Goal: Use online tool/utility: Utilize a website feature to perform a specific function

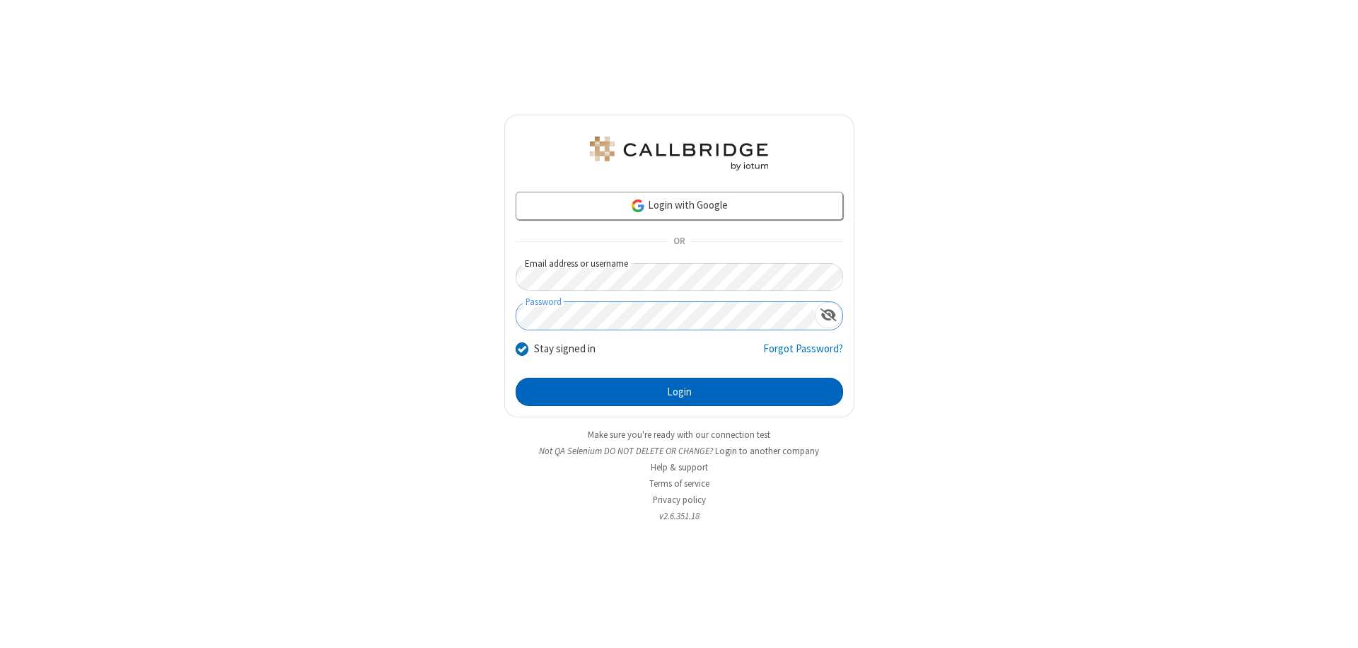
click at [679, 392] on button "Login" at bounding box center [680, 392] width 328 height 28
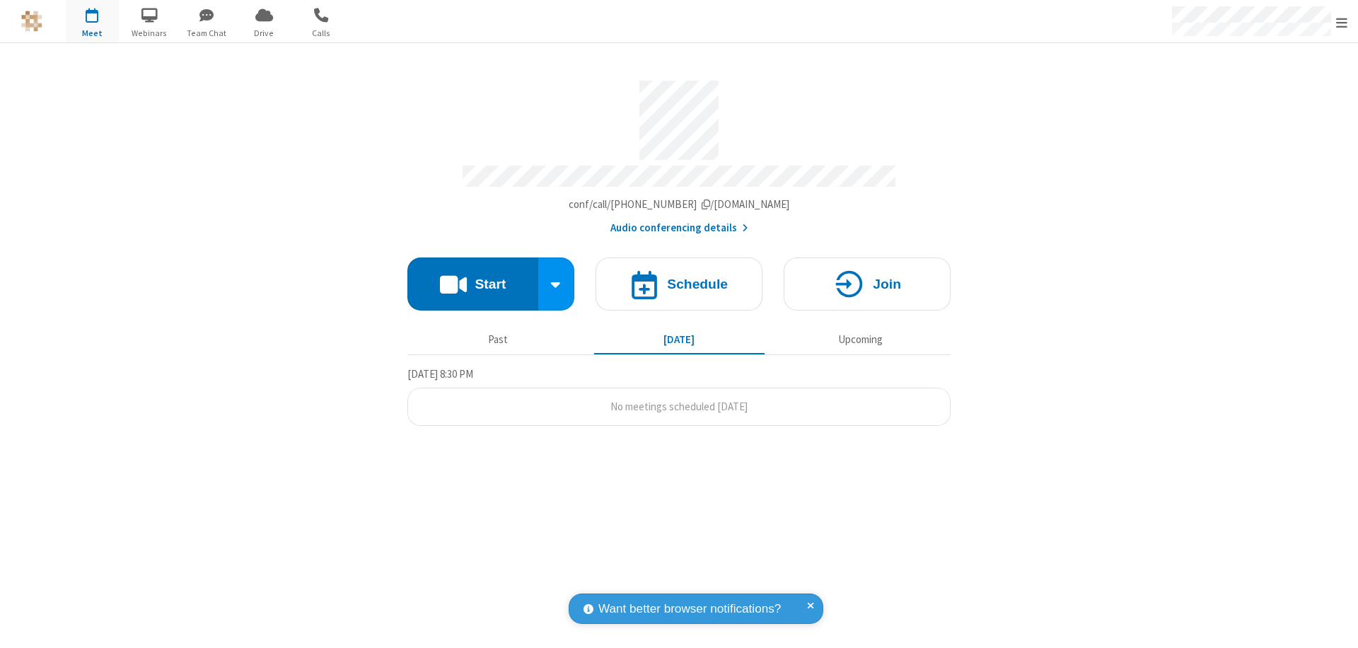
click at [473, 277] on button "Start" at bounding box center [472, 283] width 131 height 53
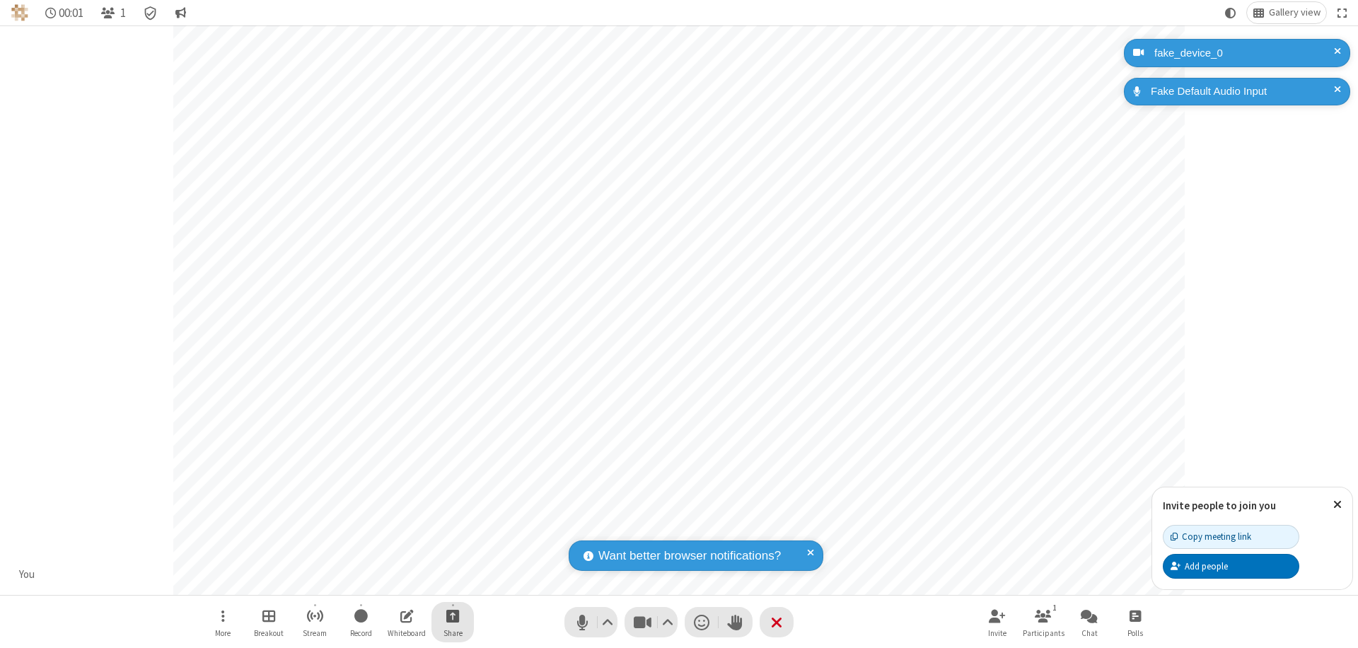
click at [453, 615] on span "Start sharing" at bounding box center [452, 616] width 13 height 18
click at [452, 529] on span "Share additional camera" at bounding box center [461, 532] width 105 height 12
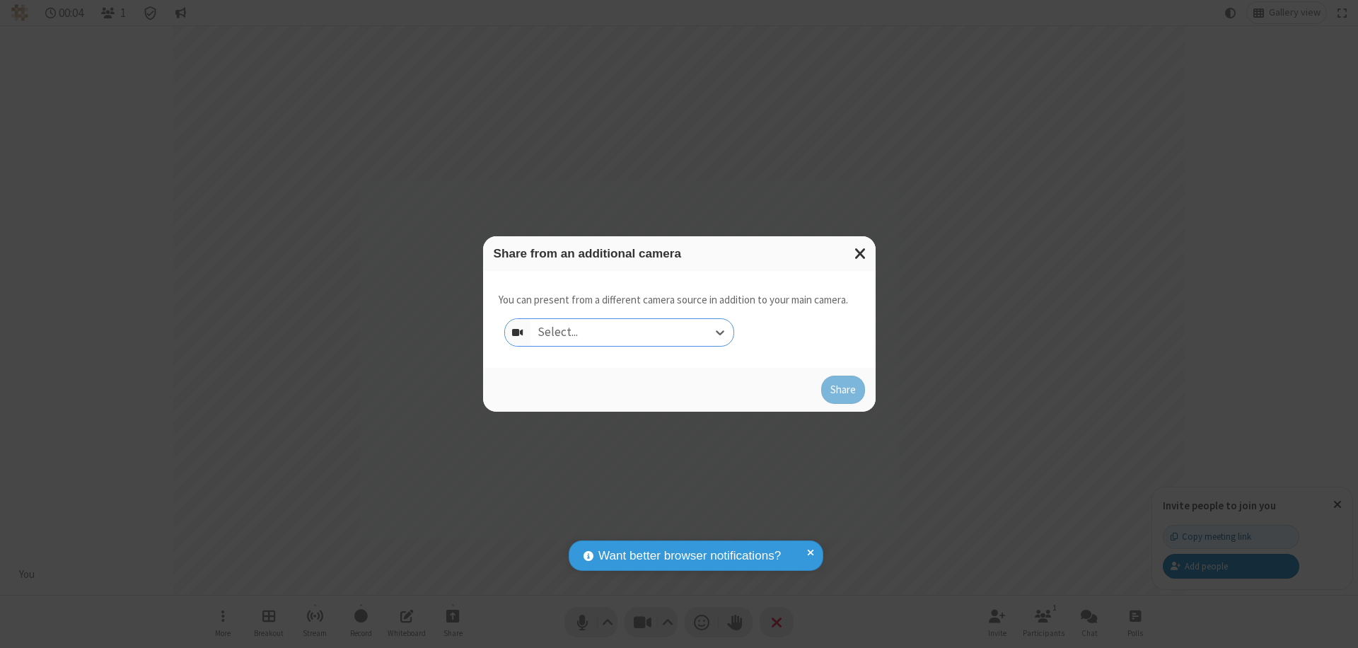
click at [632, 332] on div "Select..." at bounding box center [632, 332] width 203 height 27
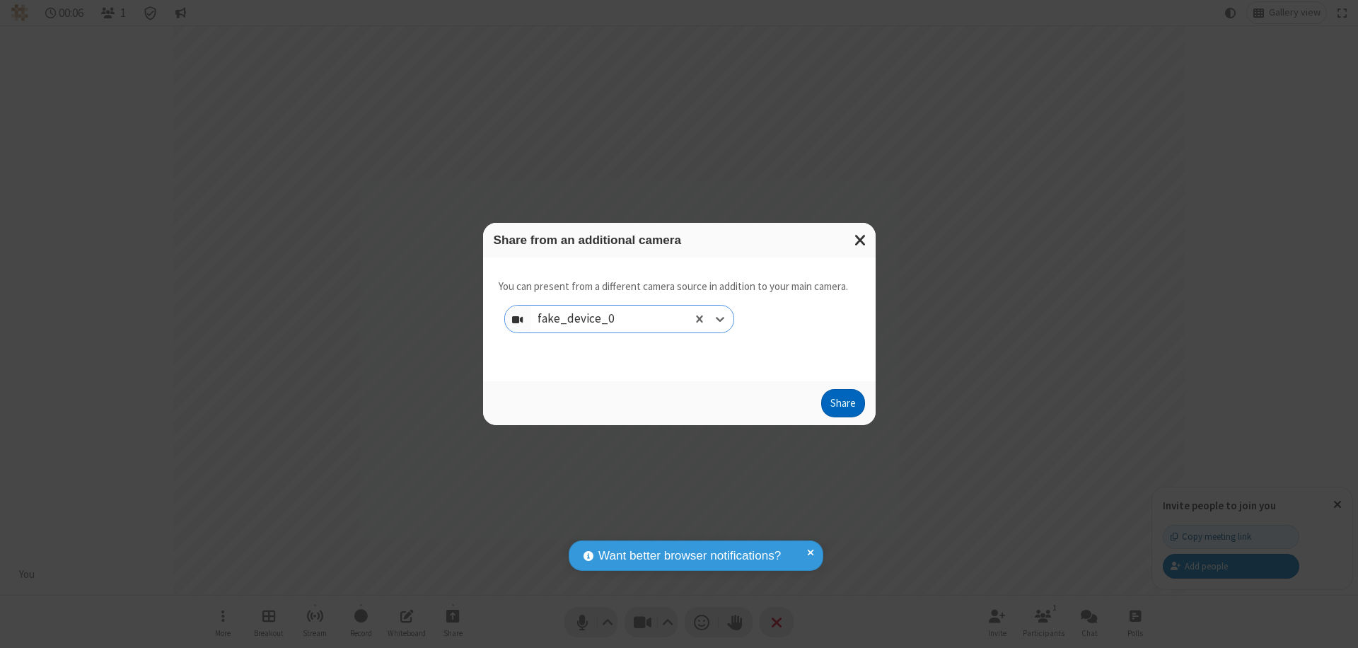
click at [842, 406] on button "Share" at bounding box center [843, 403] width 44 height 28
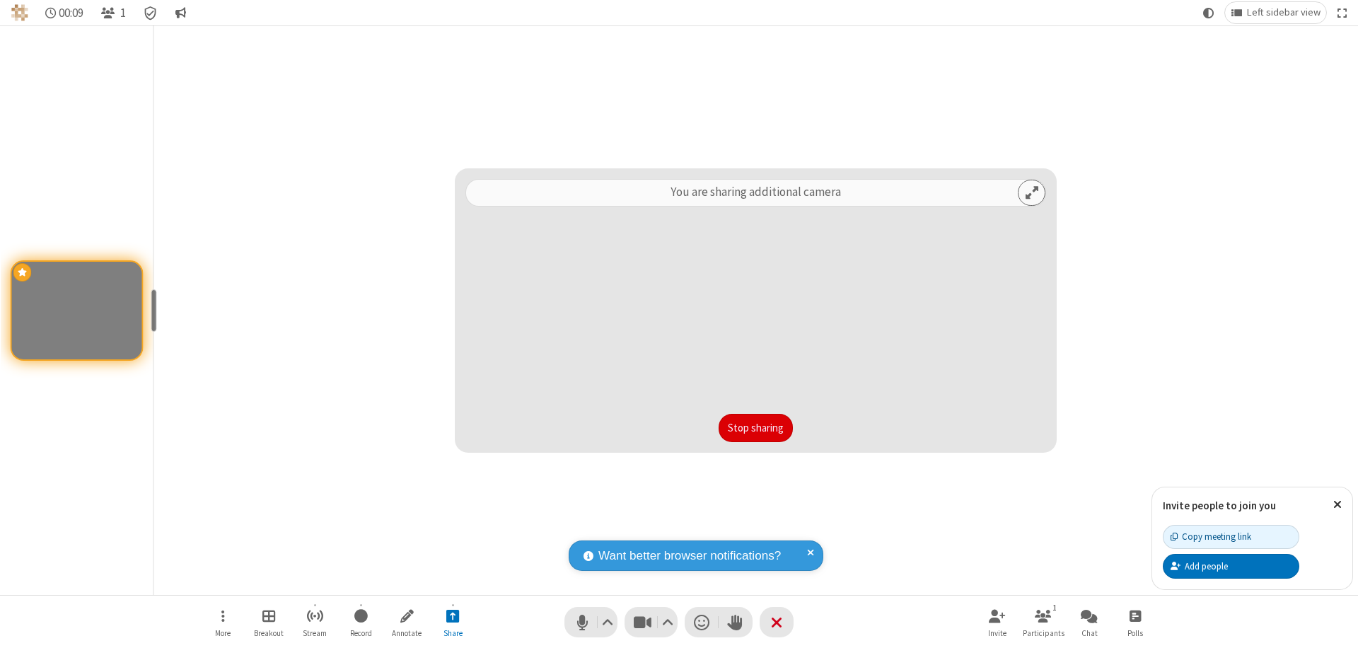
click at [755, 428] on button "Stop sharing" at bounding box center [756, 428] width 74 height 28
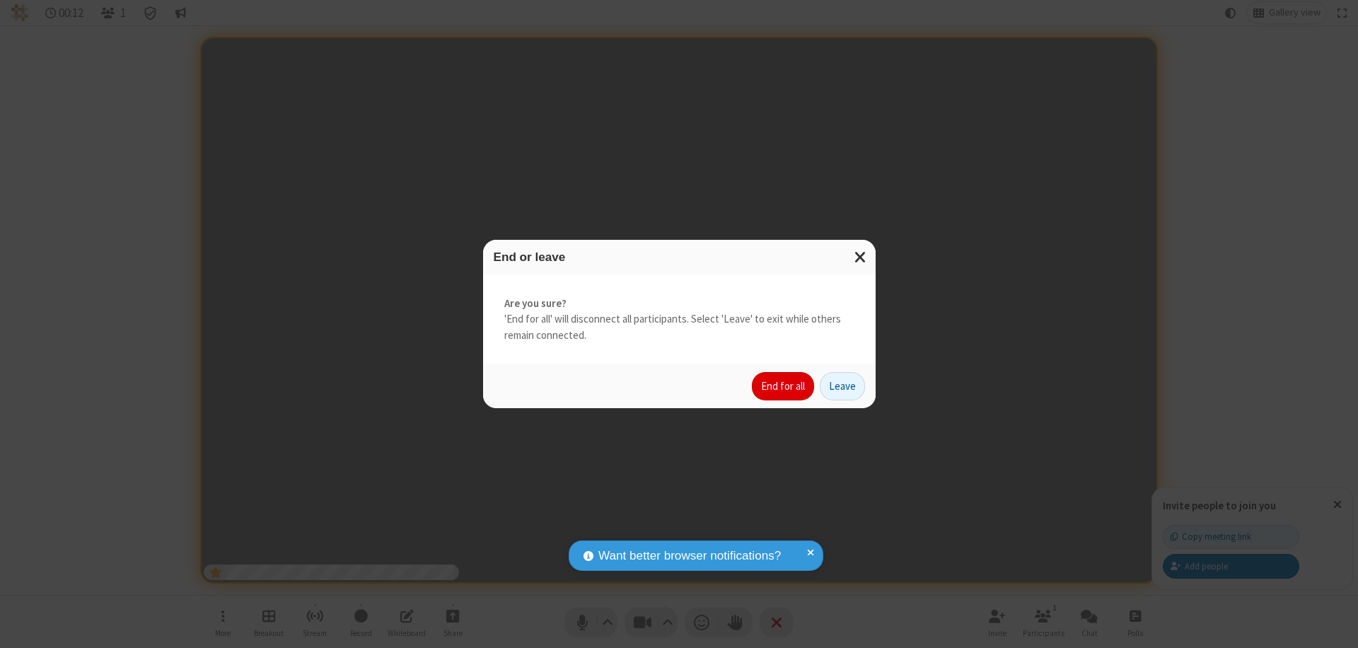
click at [784, 386] on button "End for all" at bounding box center [783, 386] width 62 height 28
